Goal: Obtain resource: Download file/media

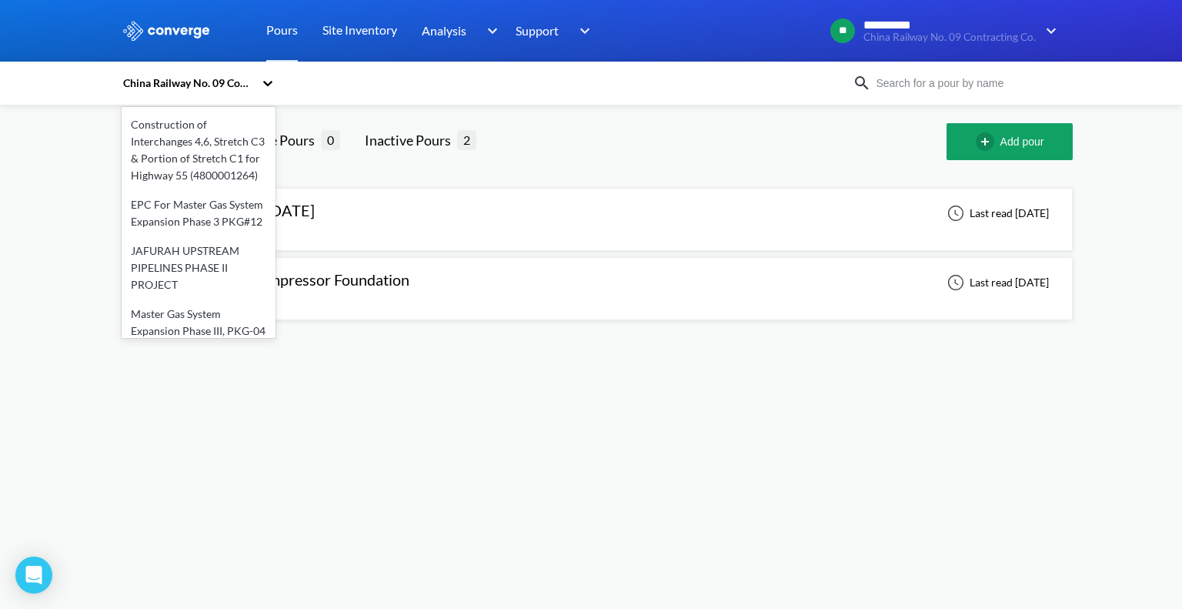
scroll to position [112, 0]
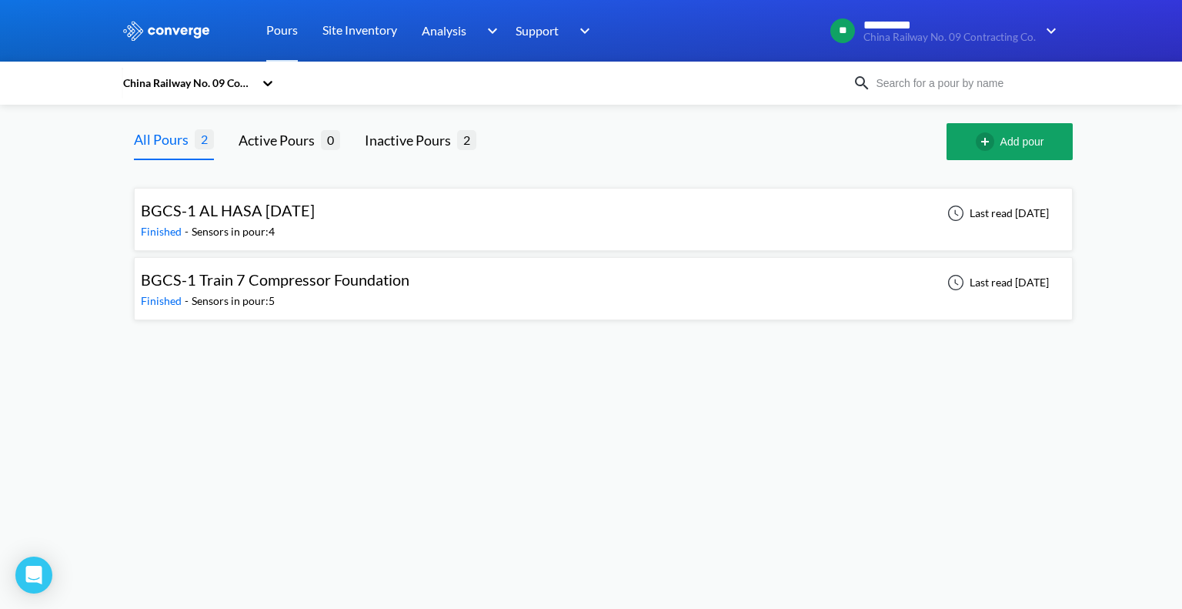
drag, startPoint x: 227, startPoint y: 218, endPoint x: 229, endPoint y: 73, distance: 144.7
click at [229, 73] on div "China Railway No. 09 Contracting Co." at bounding box center [191, 82] width 138 height 35
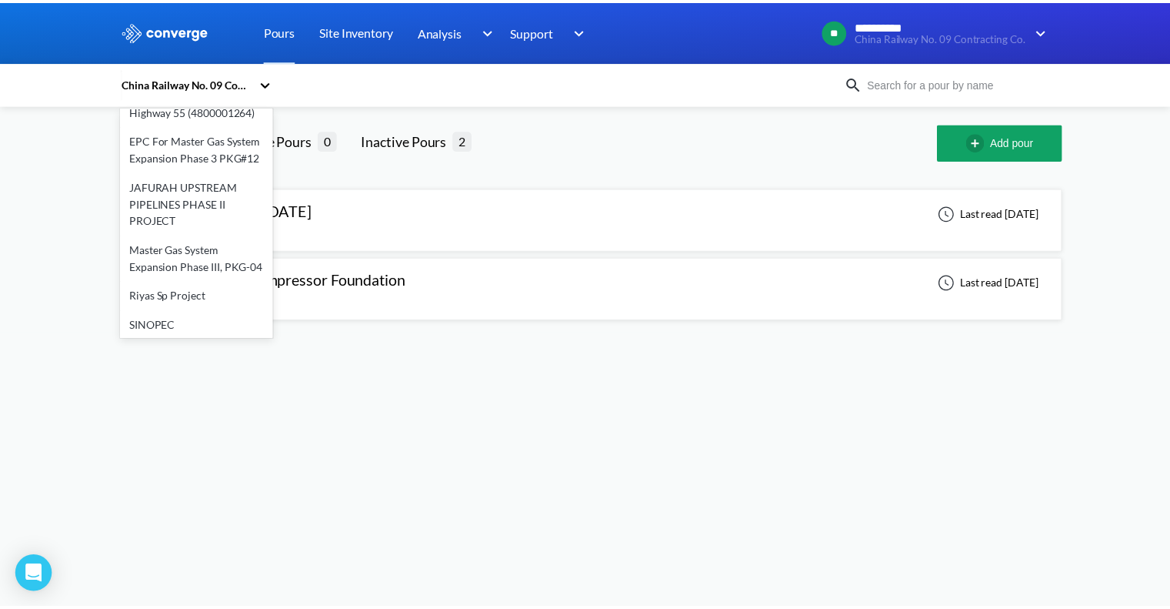
scroll to position [147, 0]
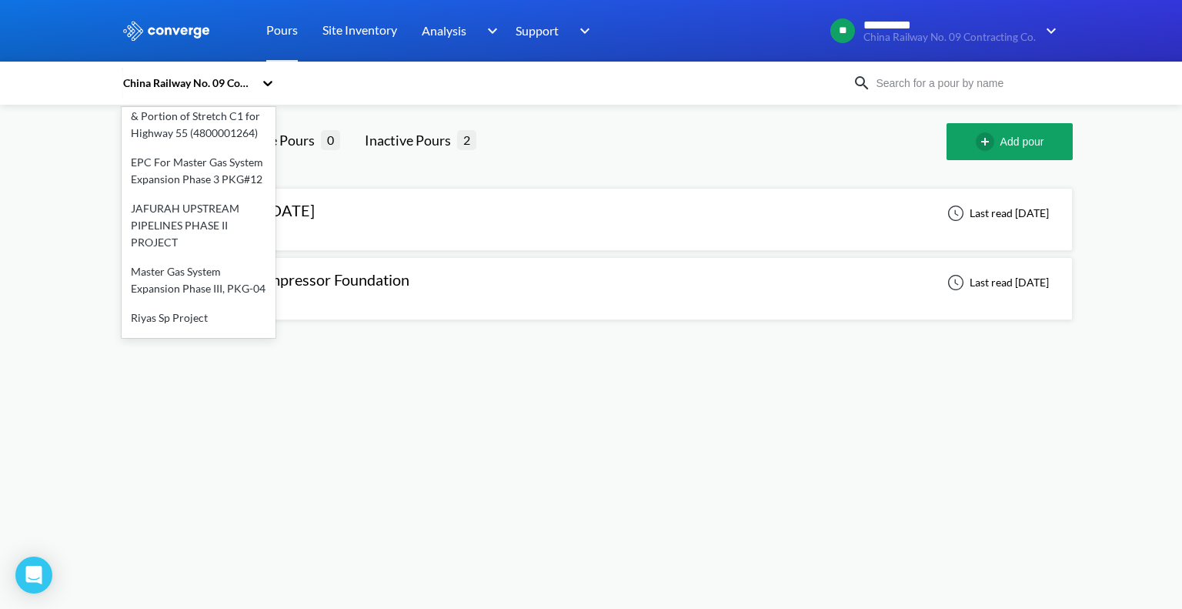
click at [186, 194] on div "EPC For Master Gas System Expansion Phase 3 PKG#12" at bounding box center [199, 171] width 154 height 46
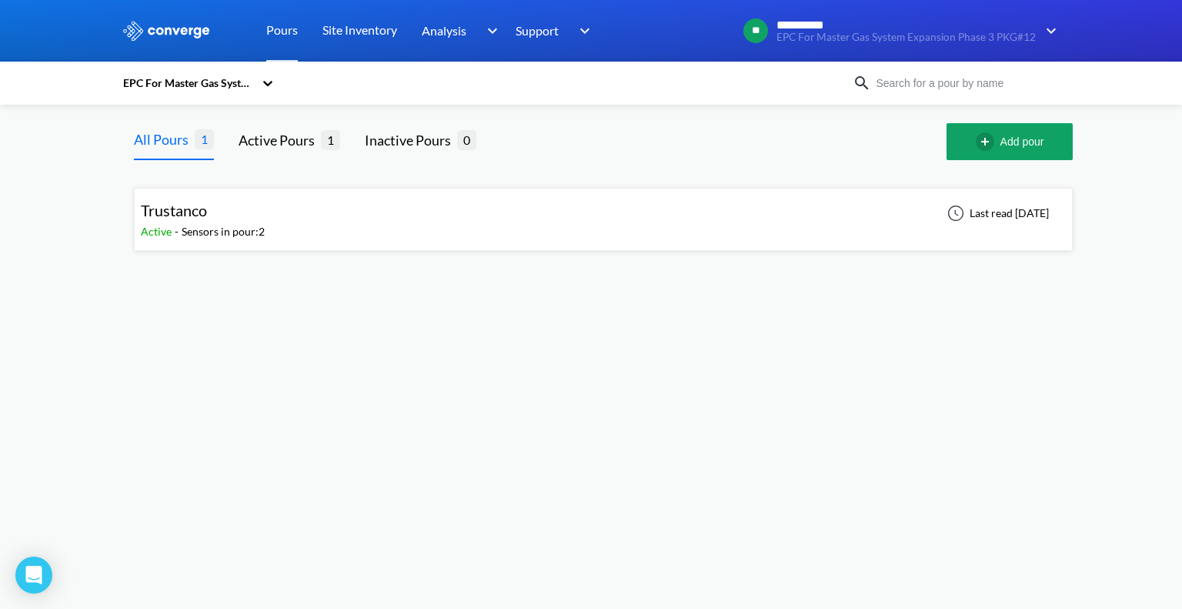
click at [335, 220] on div "Trustanco Active - Sensors in pour: 2 Last read [DATE]" at bounding box center [603, 219] width 925 height 49
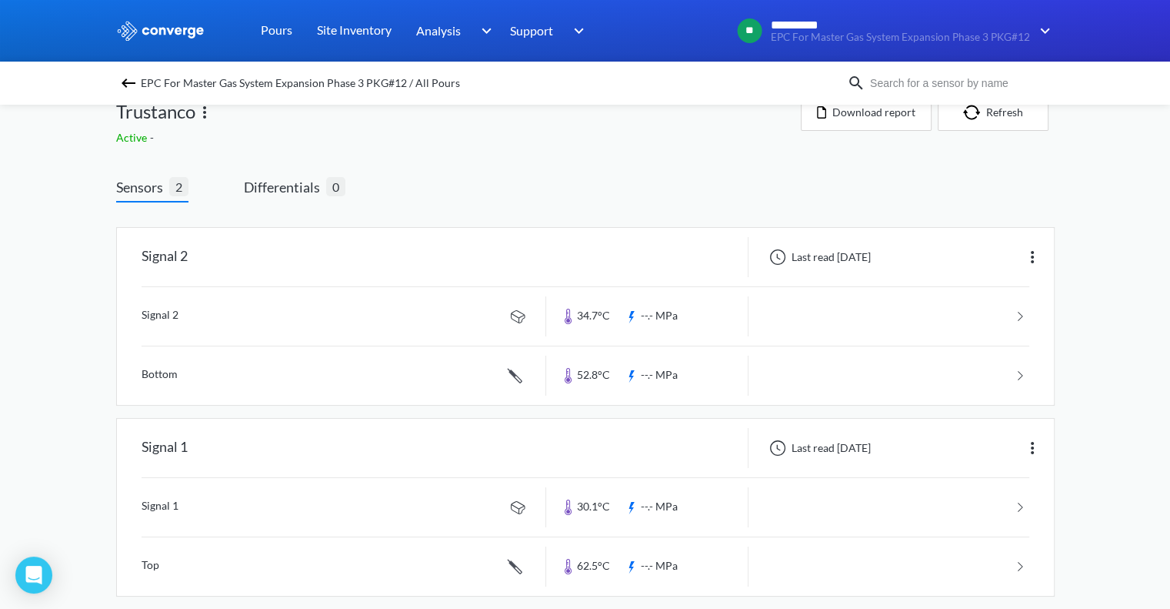
scroll to position [45, 0]
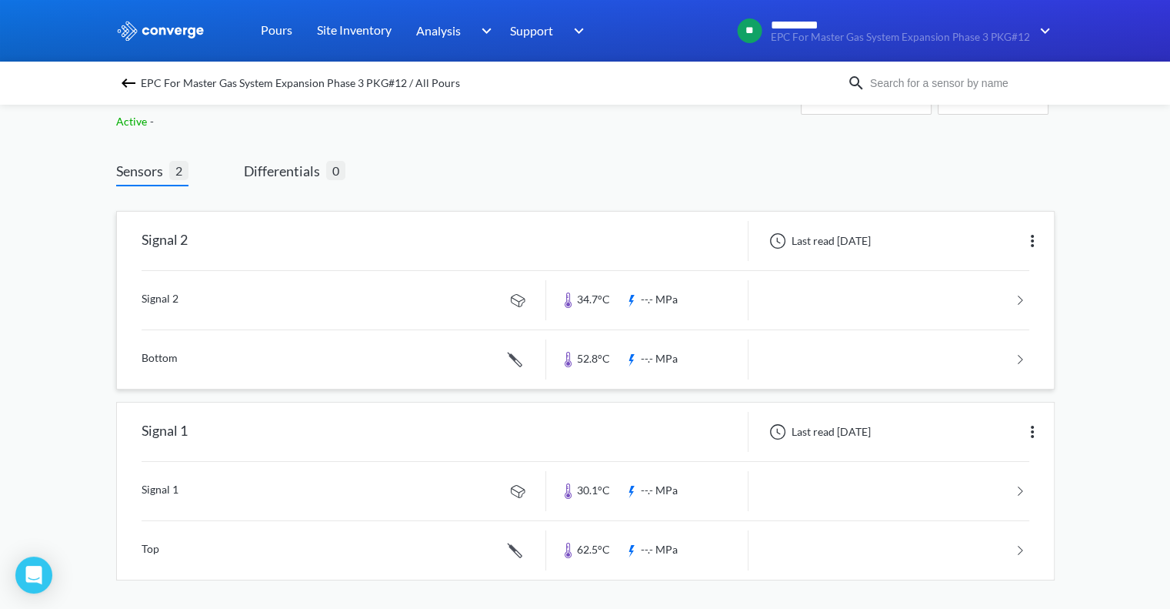
click at [407, 303] on link at bounding box center [586, 300] width 888 height 58
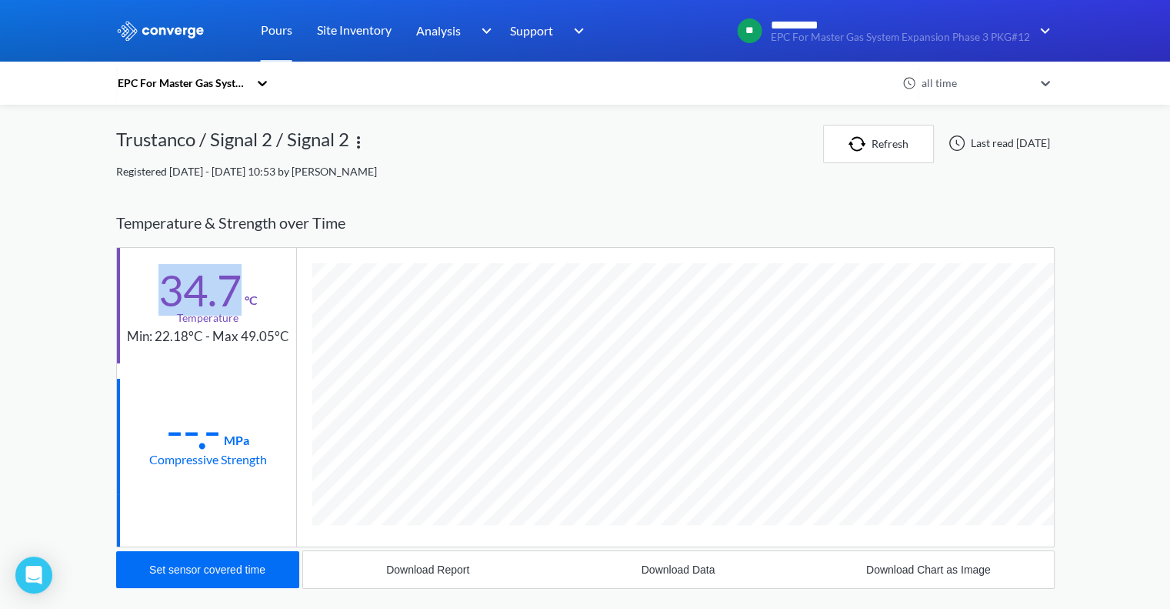
drag, startPoint x: 186, startPoint y: 294, endPoint x: 255, endPoint y: 286, distance: 68.9
click at [255, 286] on div "34.7 °C" at bounding box center [208, 287] width 99 height 45
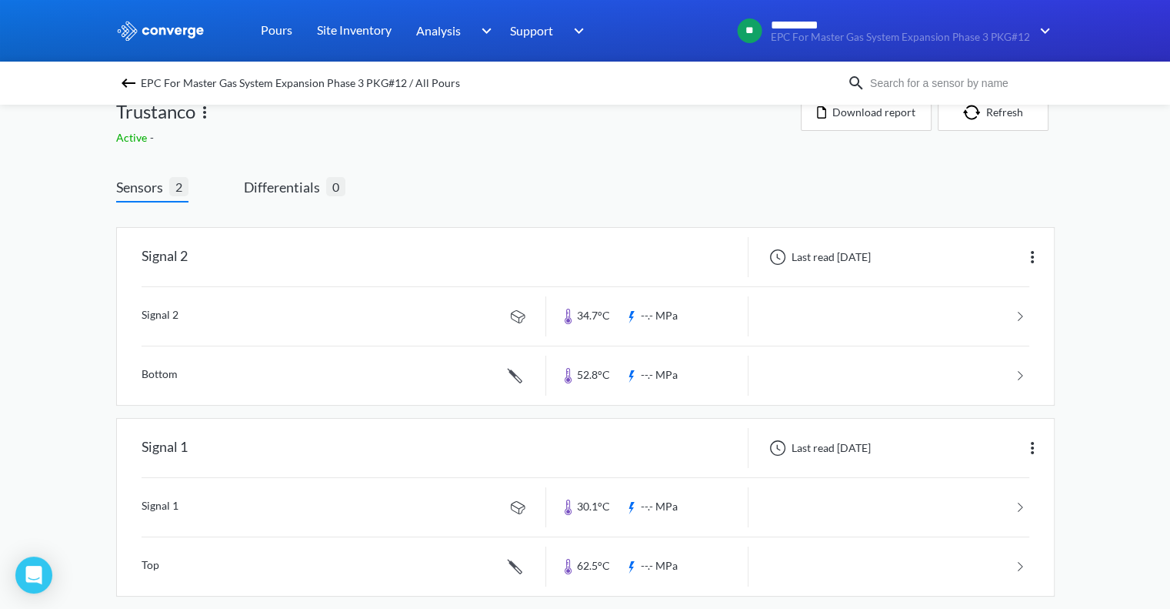
scroll to position [45, 0]
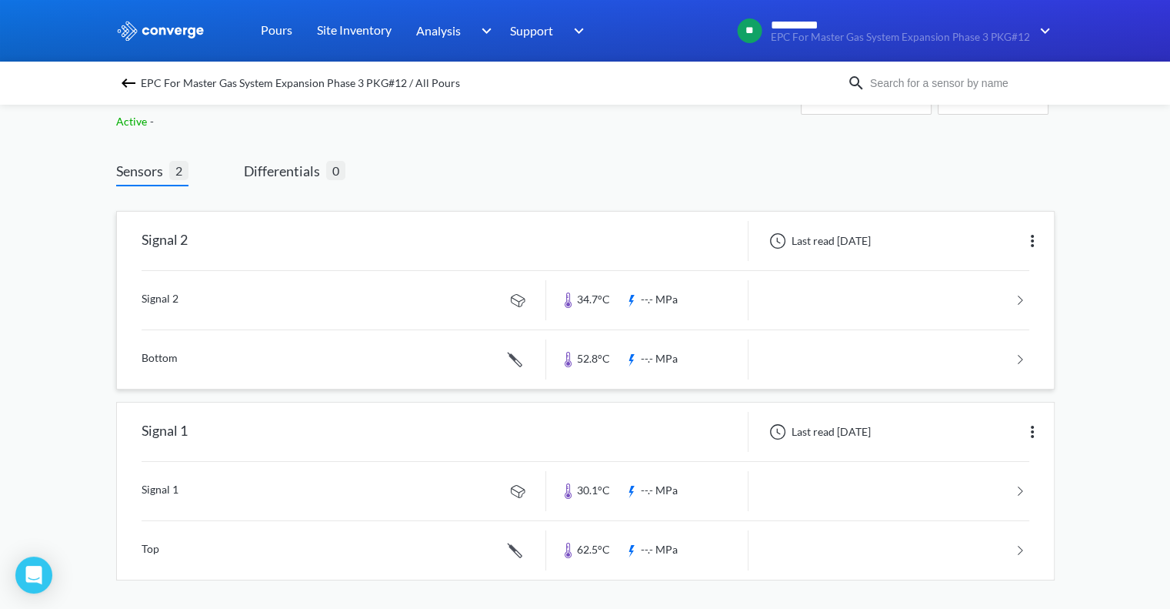
click at [240, 356] on link at bounding box center [586, 359] width 888 height 58
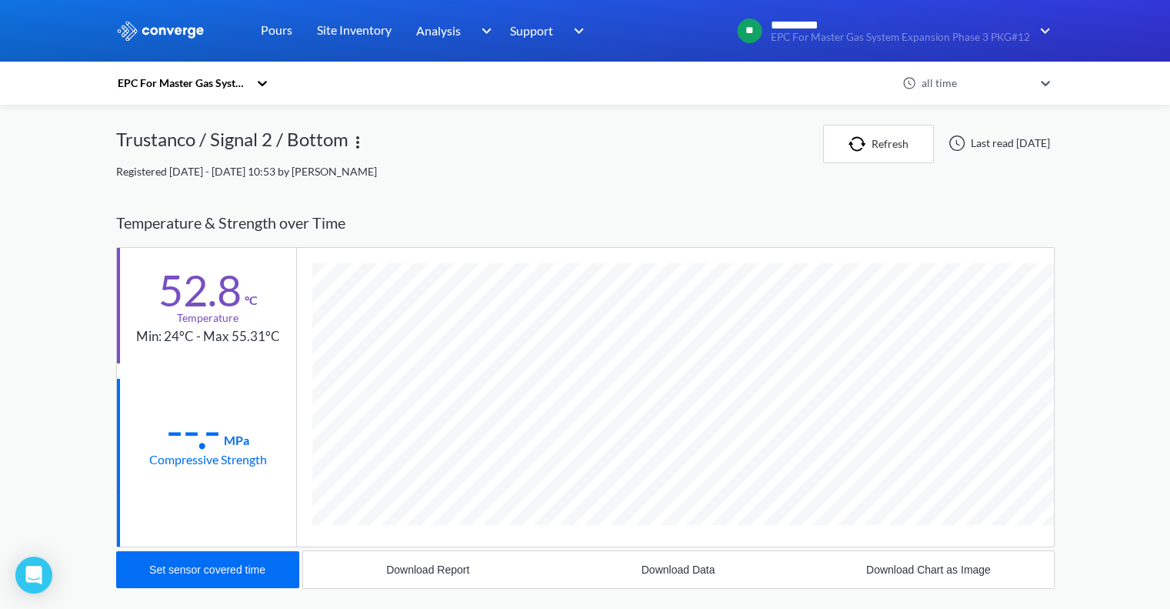
scroll to position [840, 939]
drag, startPoint x: 154, startPoint y: 332, endPoint x: 271, endPoint y: 336, distance: 117.0
click at [271, 336] on div "Min: 24°C - Max 55.31°C" at bounding box center [208, 336] width 144 height 21
click at [267, 359] on div "52.8 °C Temperature Min: 24°C - Max 55.31°C" at bounding box center [206, 305] width 179 height 115
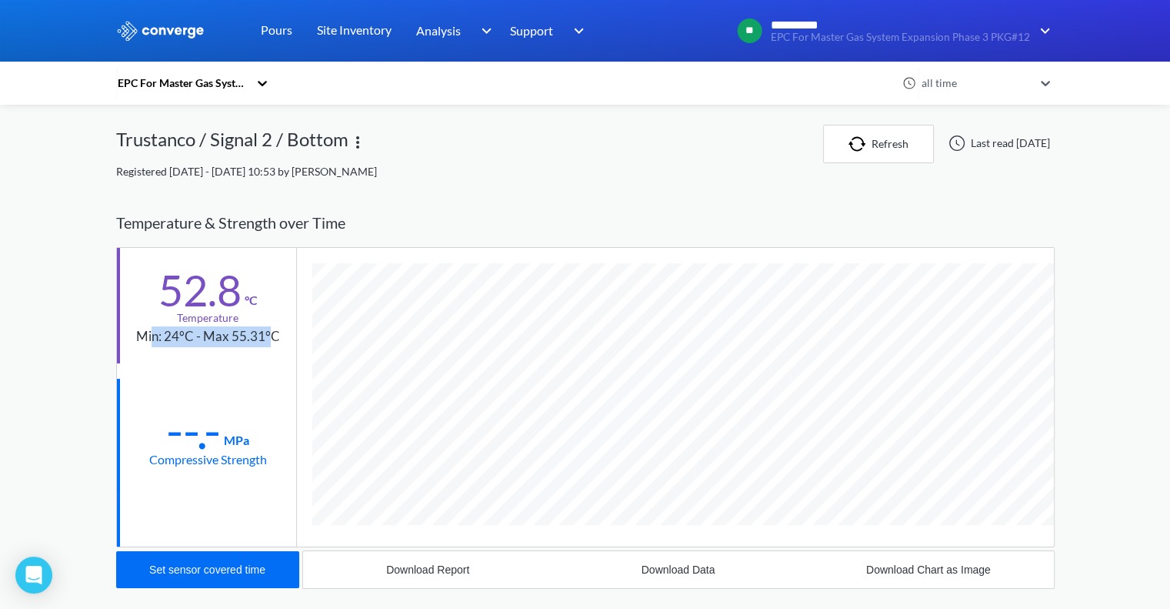
click at [269, 332] on div "Min: 24°C - Max 55.31°C" at bounding box center [208, 336] width 144 height 21
click at [272, 335] on div "Min: 24°C - Max 55.31°C" at bounding box center [208, 336] width 144 height 21
click at [276, 338] on div "Min: 24°C - Max 55.31°C" at bounding box center [208, 336] width 144 height 21
drag, startPoint x: 276, startPoint y: 338, endPoint x: 144, endPoint y: 332, distance: 132.5
click at [144, 332] on div "Min: 24°C - Max 55.31°C" at bounding box center [208, 336] width 144 height 21
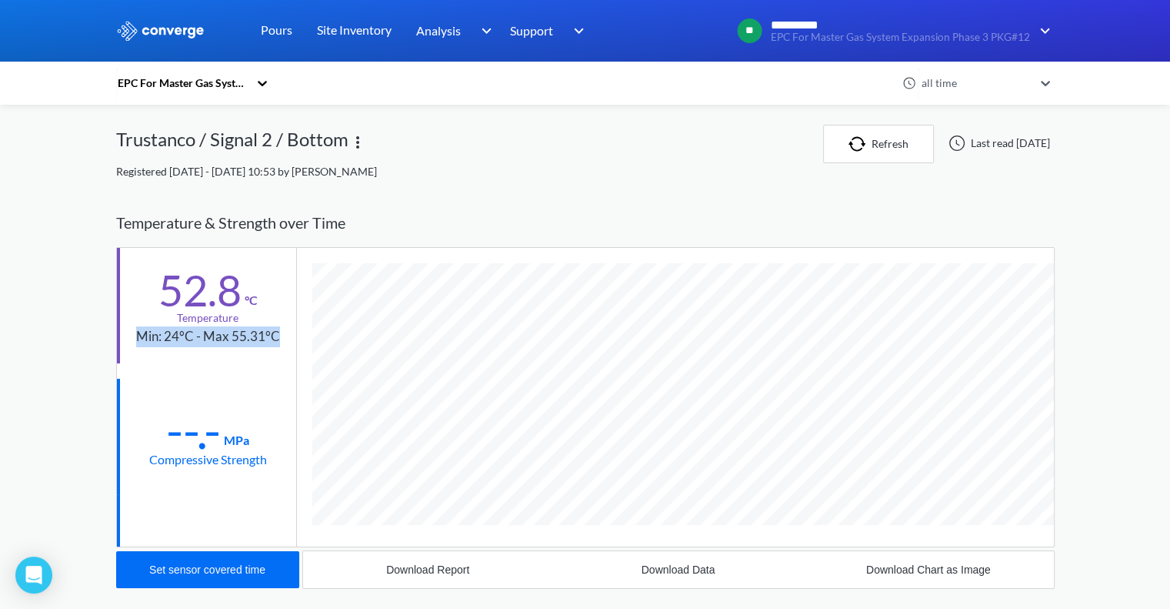
click at [179, 358] on div "52.8 °C Temperature Min: 24°C - Max 55.31°C" at bounding box center [206, 305] width 179 height 115
click at [189, 358] on div "52.8 °C Temperature Min: 24°C - Max 55.31°C" at bounding box center [206, 305] width 179 height 115
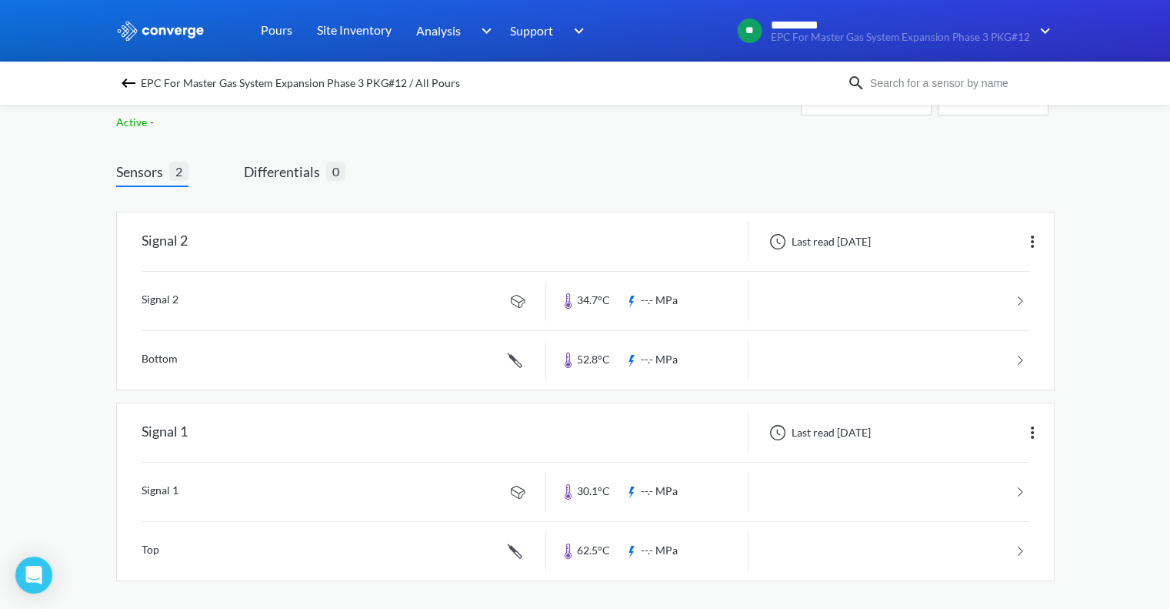
scroll to position [45, 0]
click at [281, 492] on link at bounding box center [586, 491] width 888 height 58
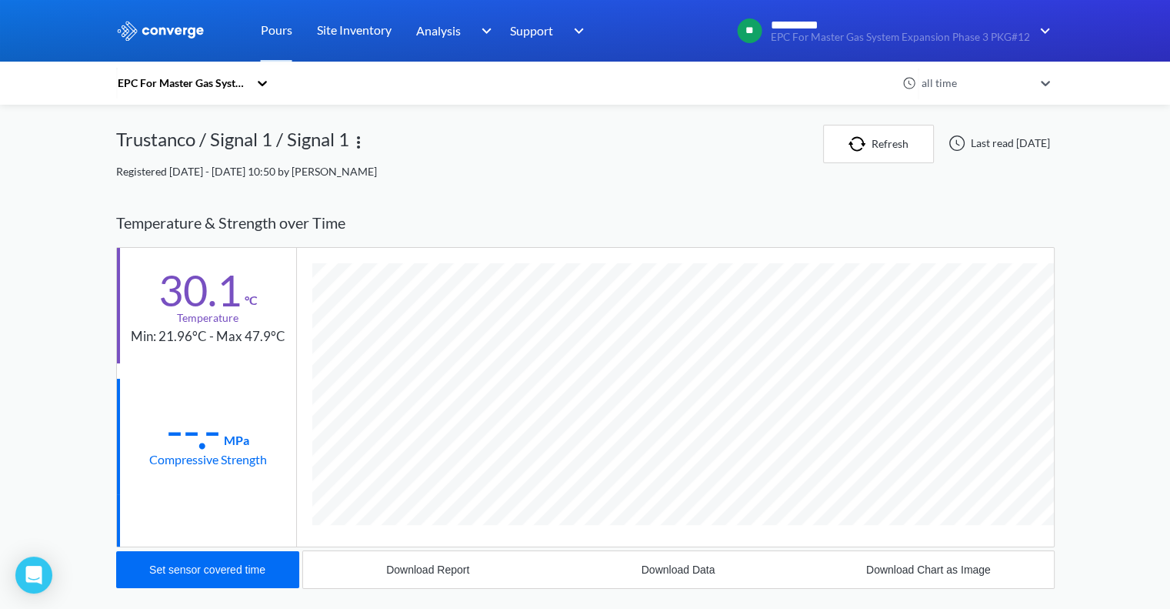
scroll to position [811, 939]
drag, startPoint x: 186, startPoint y: 305, endPoint x: 252, endPoint y: 301, distance: 66.3
click at [252, 302] on div "30.1 °C" at bounding box center [208, 287] width 99 height 45
click at [251, 290] on div "°C" at bounding box center [250, 290] width 16 height 0
click at [169, 292] on div "30.1" at bounding box center [200, 290] width 83 height 38
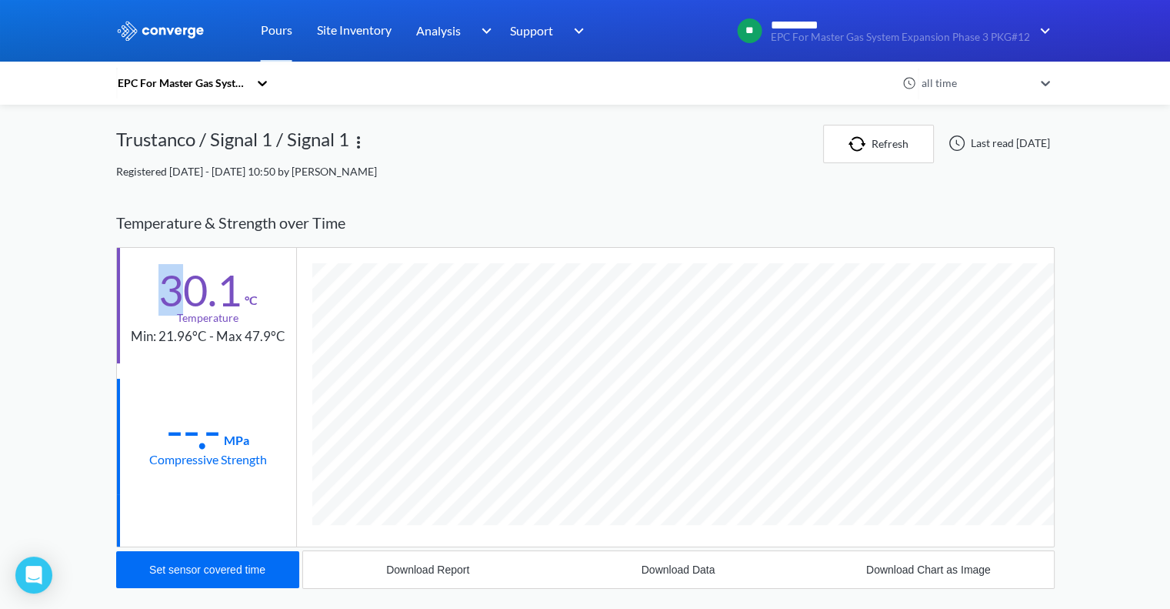
drag, startPoint x: 165, startPoint y: 292, endPoint x: 262, endPoint y: 307, distance: 97.4
click at [212, 295] on div "30.1" at bounding box center [200, 290] width 83 height 38
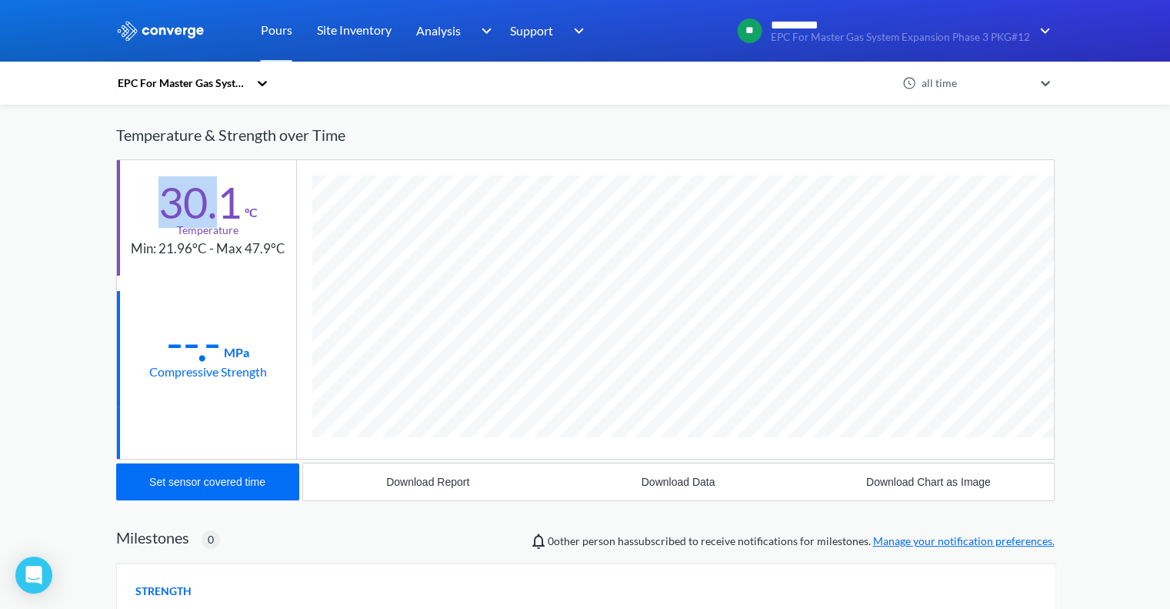
scroll to position [0, 0]
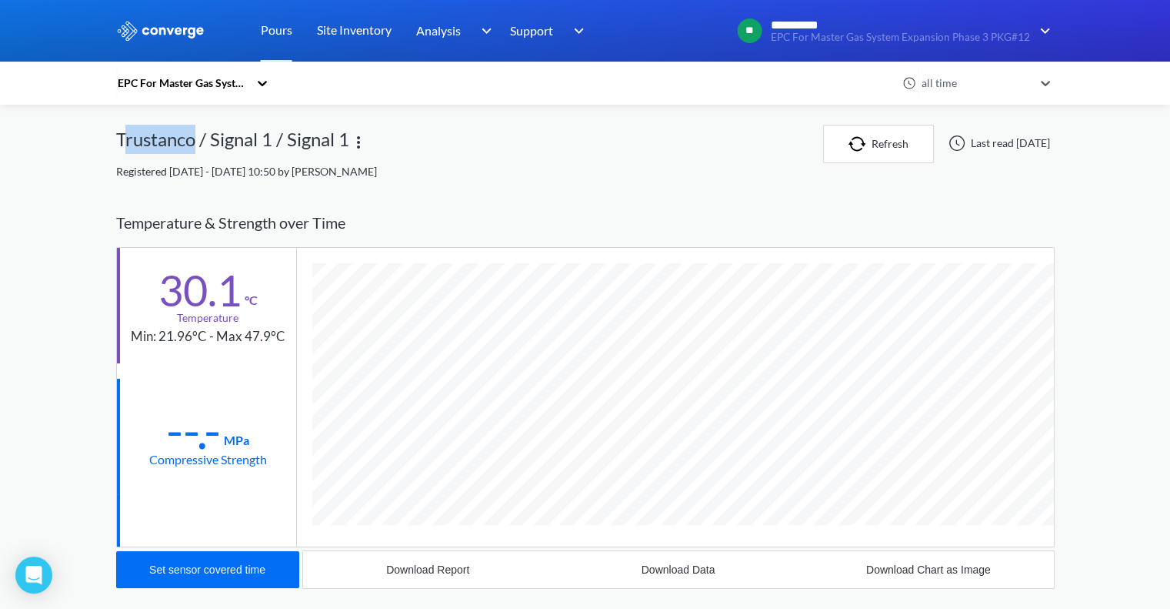
drag, startPoint x: 120, startPoint y: 141, endPoint x: 197, endPoint y: 147, distance: 77.2
click at [197, 147] on div "Trustanco / Signal 1 / Signal 1" at bounding box center [232, 144] width 233 height 38
drag, startPoint x: 164, startPoint y: 148, endPoint x: 138, endPoint y: 148, distance: 25.4
click at [163, 148] on div "Trustanco / Signal 1 / Signal 1" at bounding box center [232, 144] width 233 height 38
click at [108, 144] on div "**********" at bounding box center [585, 474] width 1170 height 949
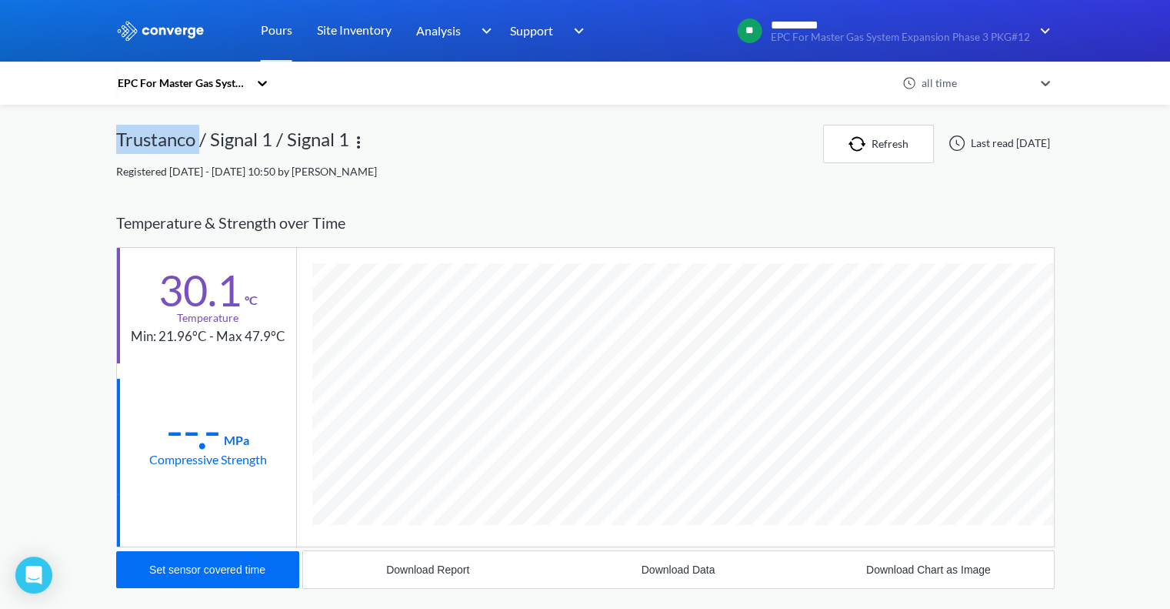
drag, startPoint x: 108, startPoint y: 144, endPoint x: 199, endPoint y: 143, distance: 90.8
click at [199, 143] on div "**********" at bounding box center [585, 474] width 1170 height 949
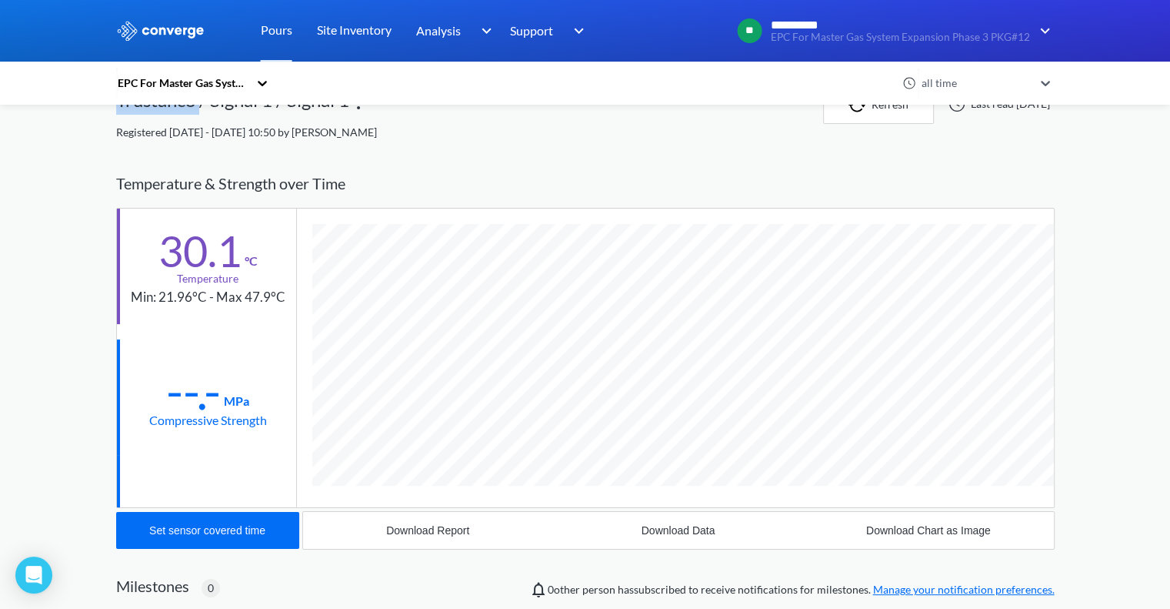
scroll to position [154, 0]
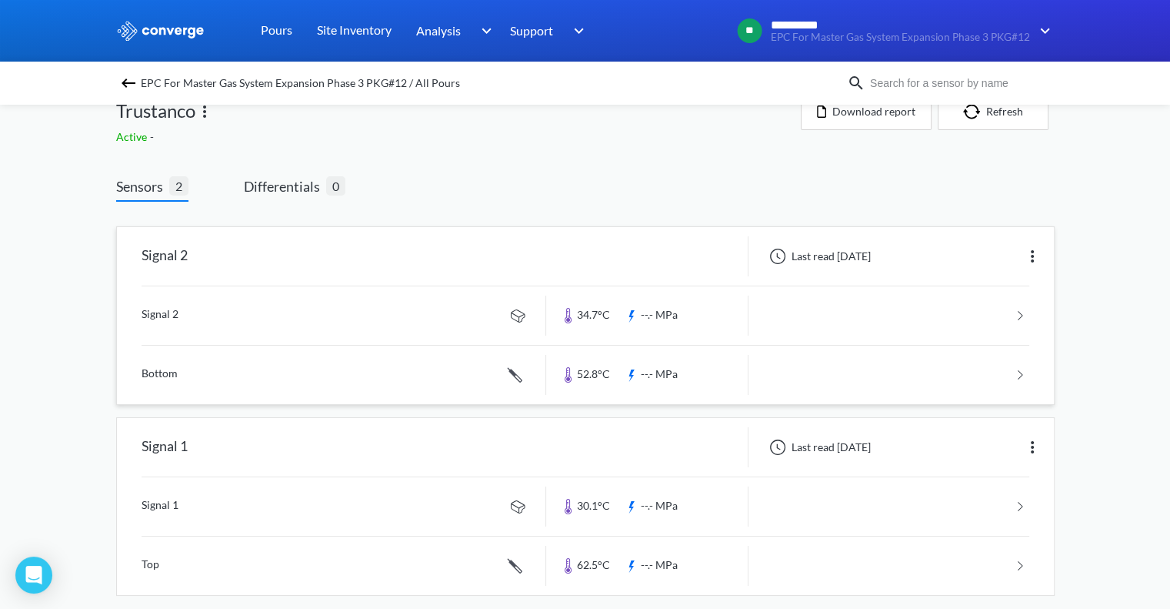
scroll to position [45, 0]
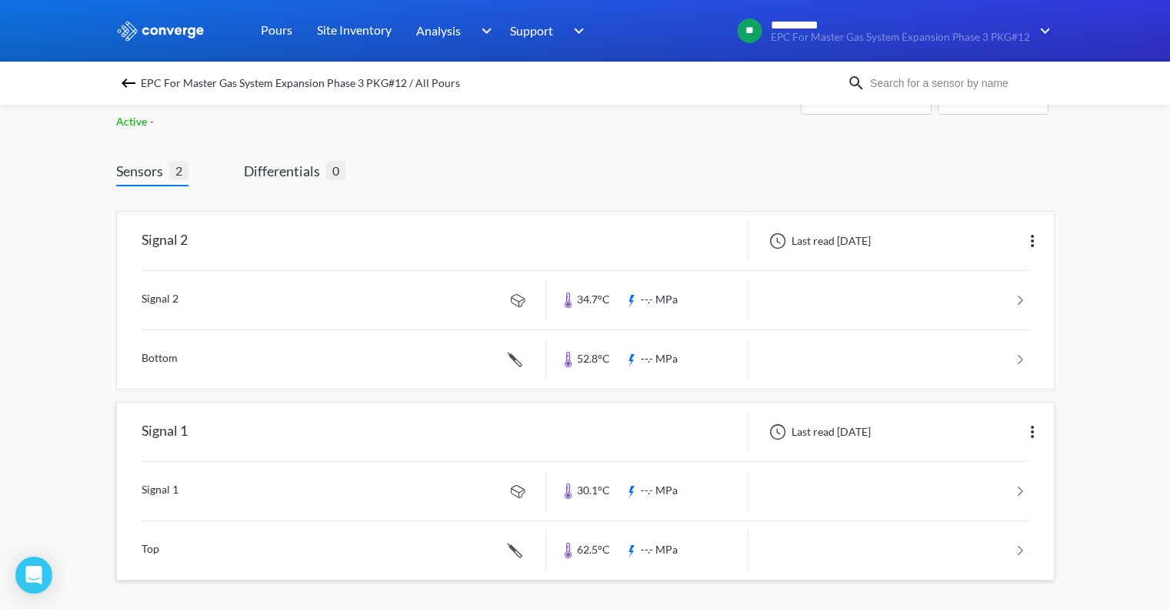
click at [1031, 435] on img at bounding box center [1032, 431] width 18 height 18
click at [1067, 509] on div "**********" at bounding box center [585, 283] width 1170 height 656
click at [1024, 240] on img at bounding box center [1032, 241] width 18 height 18
click at [1102, 243] on div "**********" at bounding box center [585, 283] width 1170 height 656
click at [1034, 443] on div "Last read [DATE]" at bounding box center [901, 432] width 305 height 40
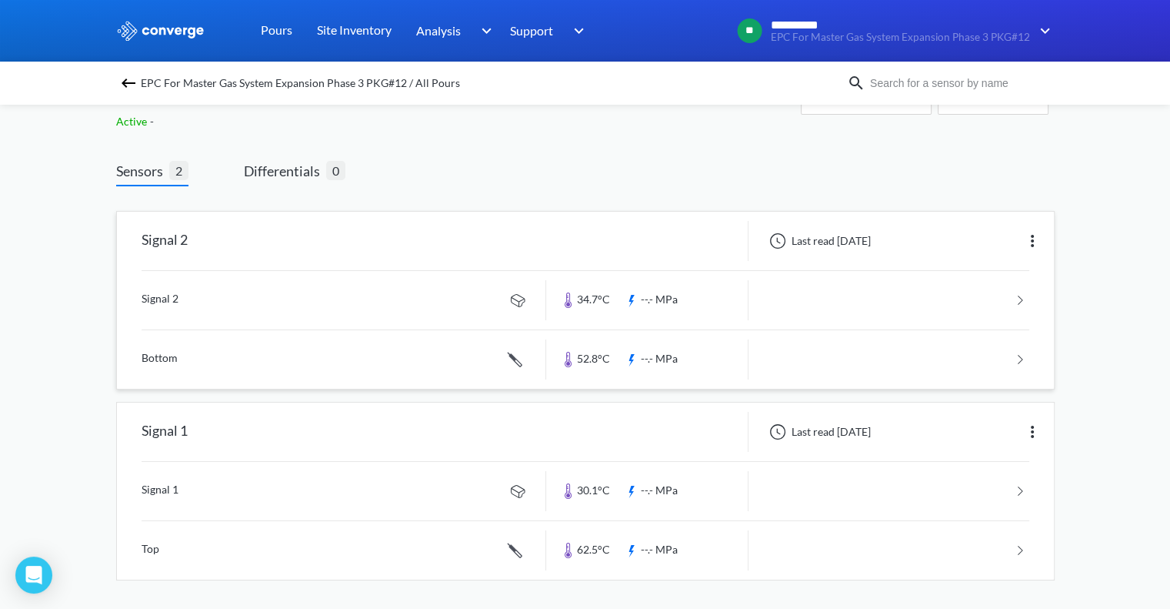
click at [1034, 432] on img at bounding box center [1032, 431] width 18 height 18
click at [1117, 373] on div "**********" at bounding box center [585, 283] width 1170 height 656
click at [1019, 235] on div "Last read [DATE]" at bounding box center [901, 241] width 305 height 40
click at [1034, 240] on img at bounding box center [1032, 241] width 18 height 18
click at [1076, 204] on div "**********" at bounding box center [585, 283] width 1170 height 656
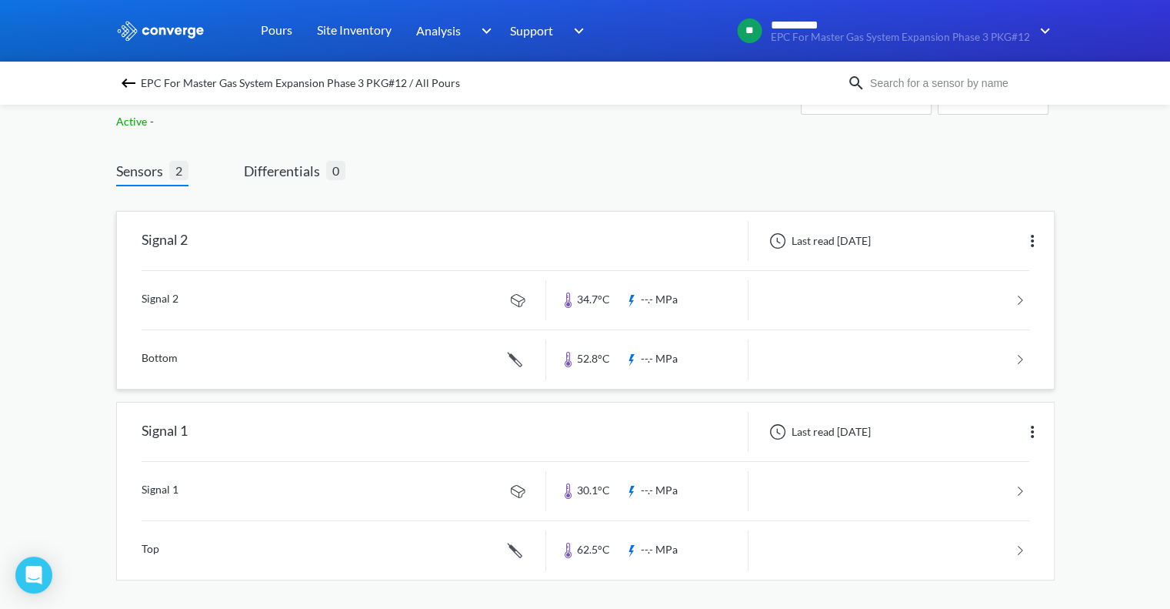
click at [357, 293] on link at bounding box center [586, 300] width 888 height 58
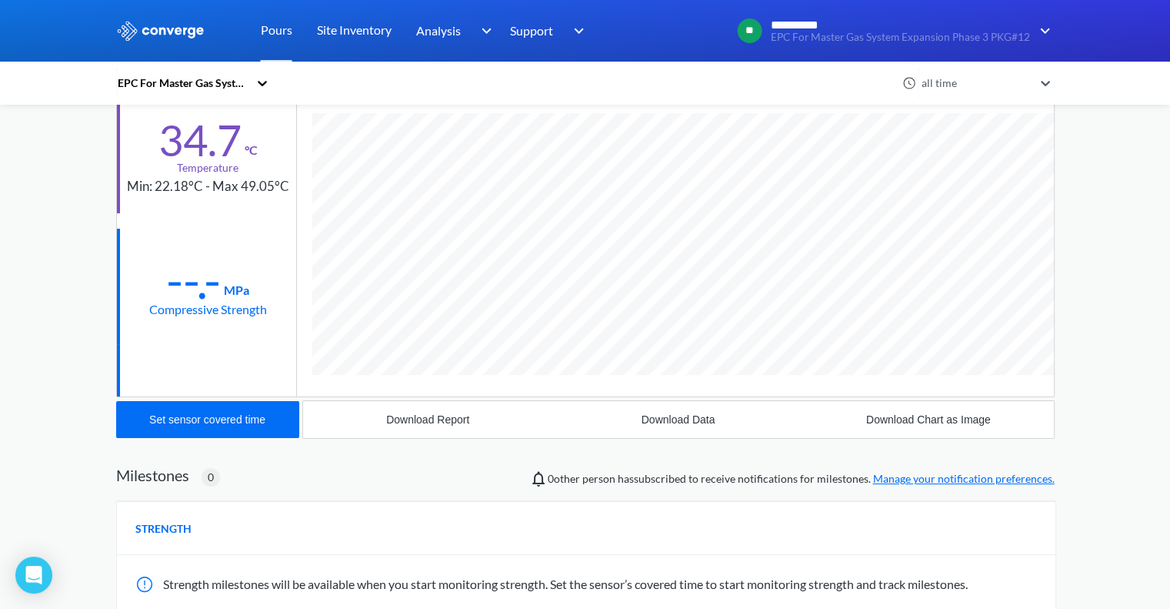
scroll to position [154, 0]
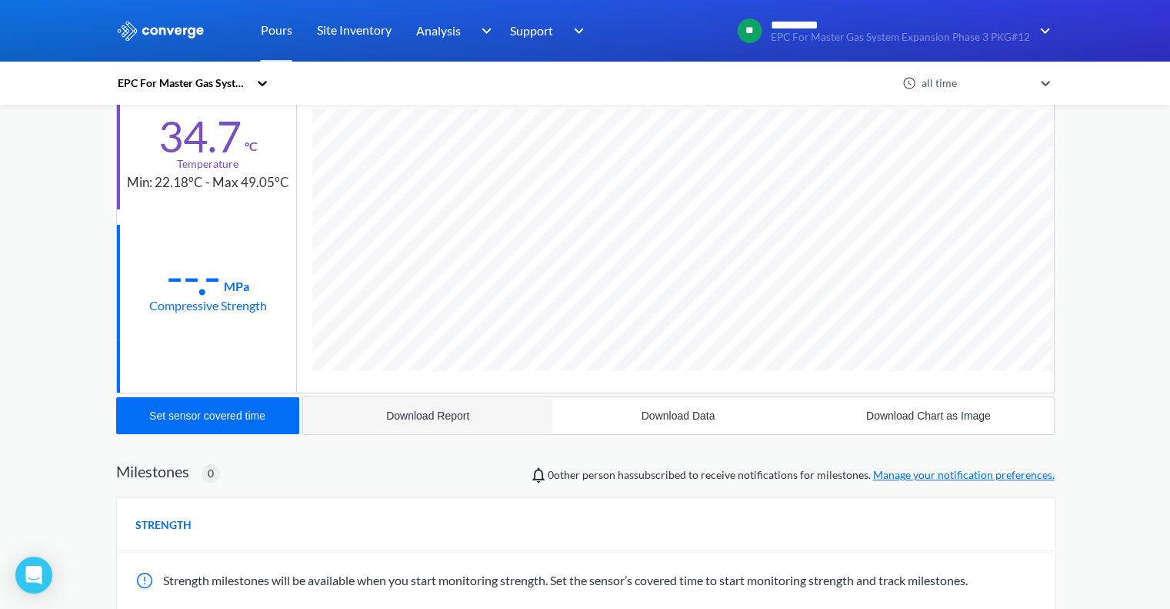
click at [459, 418] on div "Download Report" at bounding box center [427, 415] width 83 height 12
